Goal: Ask a question

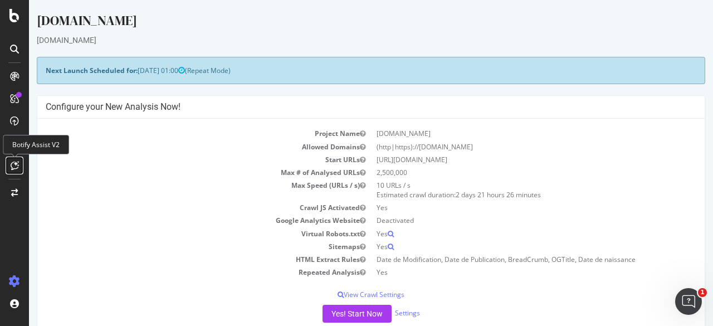
click at [13, 161] on icon at bounding box center [15, 165] width 8 height 9
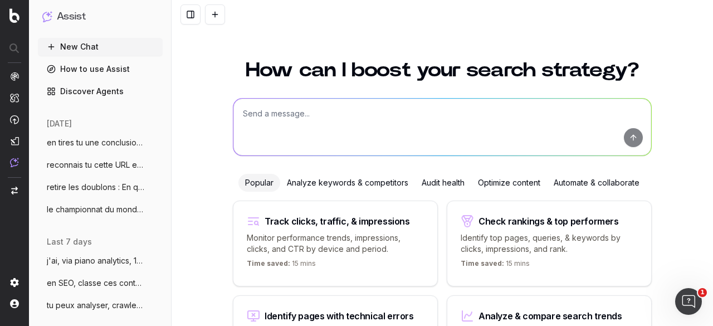
click at [309, 115] on textarea at bounding box center [442, 127] width 418 height 57
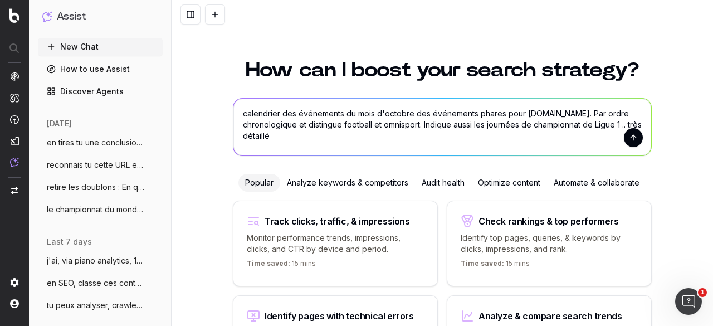
type textarea "calendrier des événements du mois d'octobre des événements phares pour [DOMAIN_…"
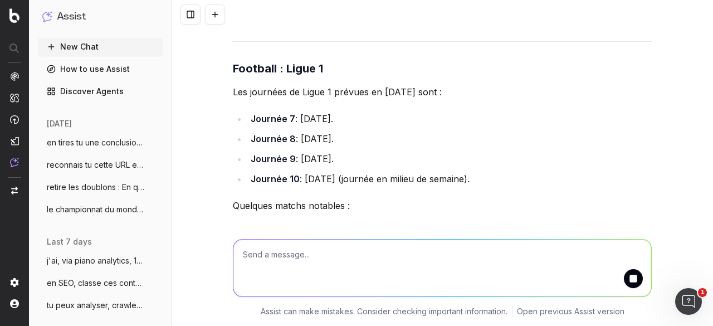
scroll to position [397, 0]
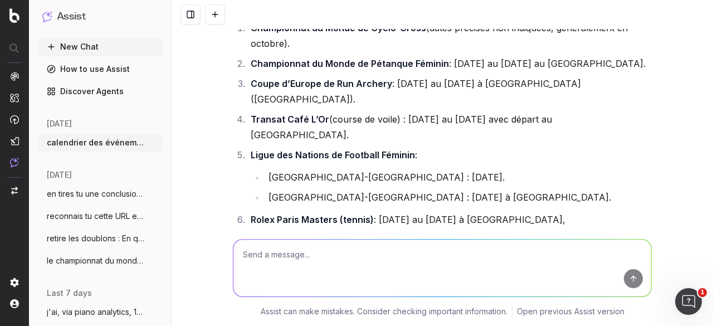
scroll to position [843, 0]
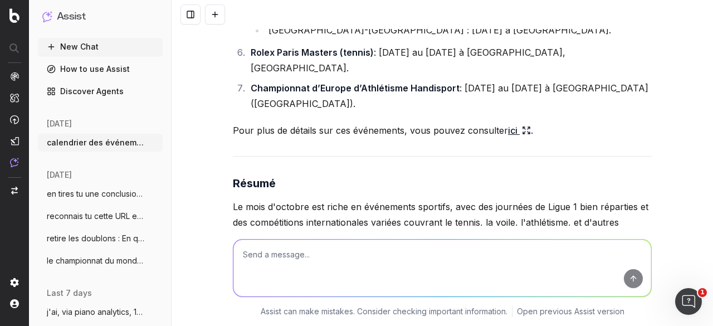
click at [522, 126] on icon at bounding box center [526, 130] width 9 height 9
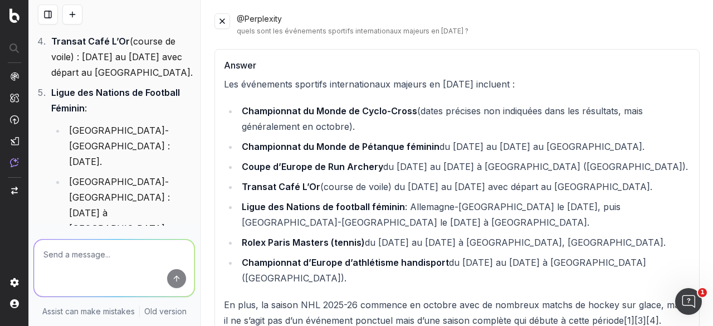
scroll to position [0, 0]
click at [223, 21] on button at bounding box center [222, 21] width 16 height 16
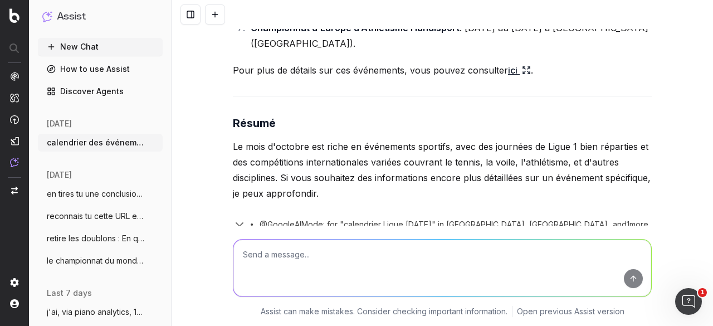
scroll to position [1047, 0]
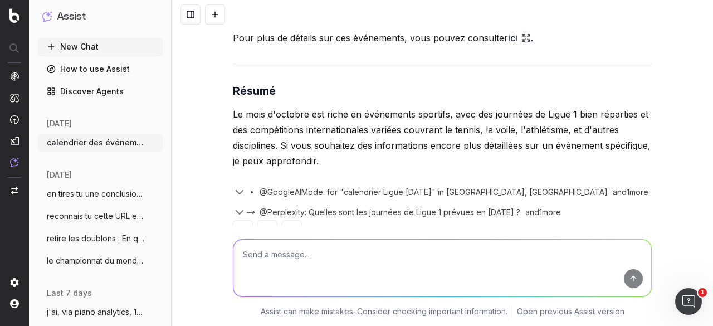
click at [323, 207] on span "@Perplexity: Quelles sont les journées de Ligue 1 prévues en [DATE] ?" at bounding box center [389, 212] width 261 height 11
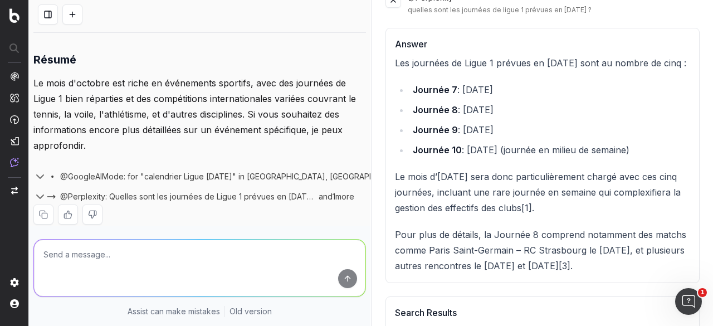
scroll to position [0, 0]
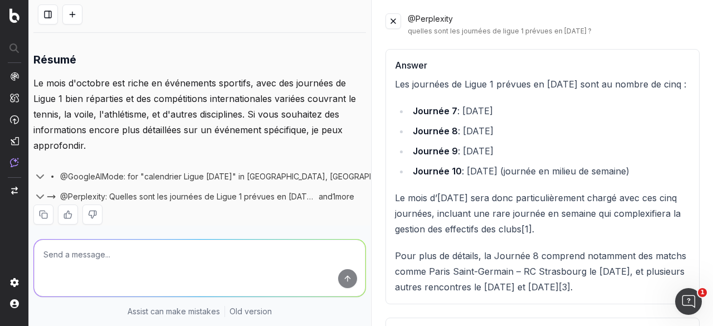
click at [387, 20] on button at bounding box center [393, 21] width 16 height 16
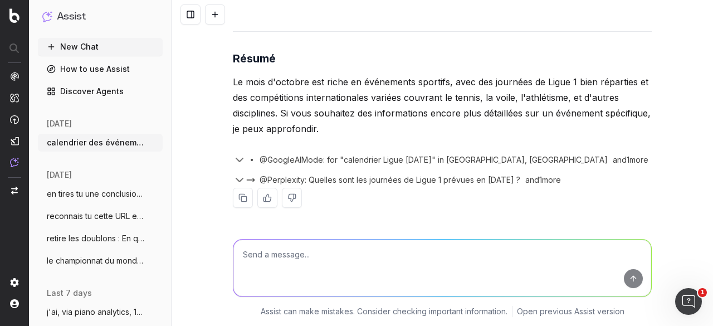
scroll to position [1047, 0]
